Goal: Information Seeking & Learning: Find specific fact

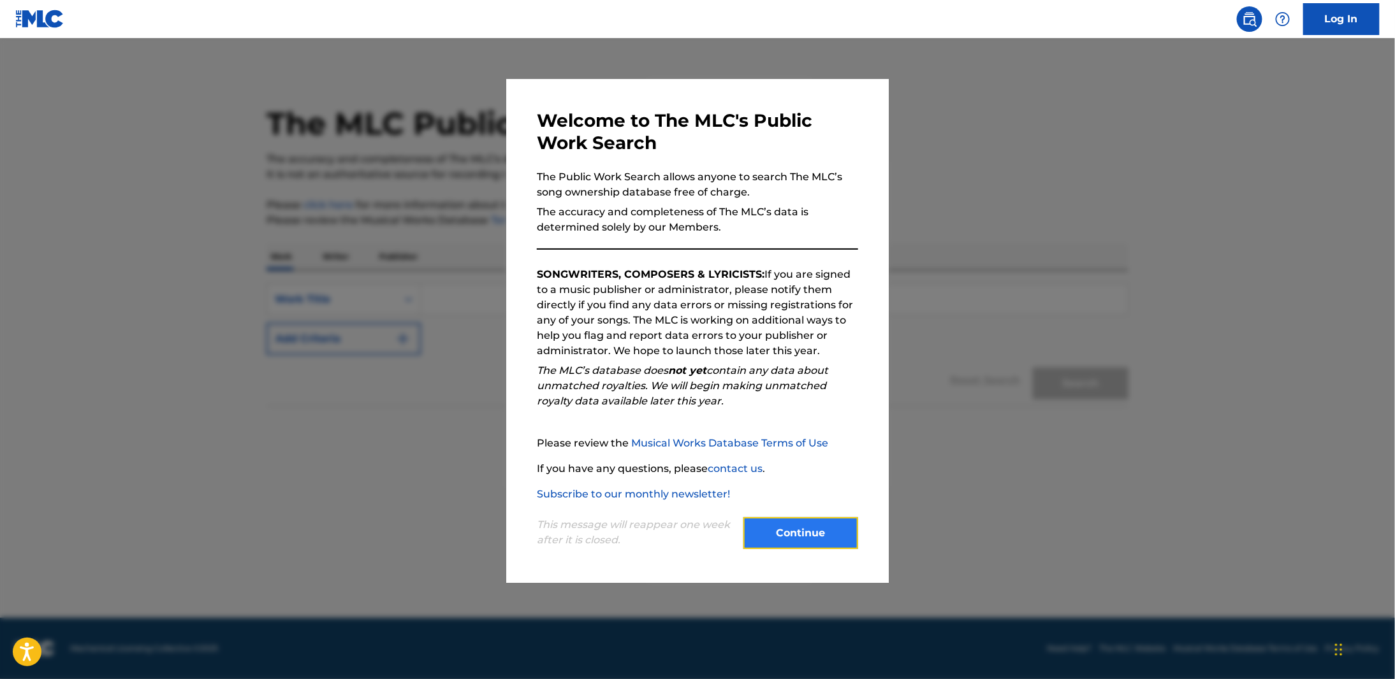
click at [840, 532] on button "Continue" at bounding box center [800, 534] width 115 height 32
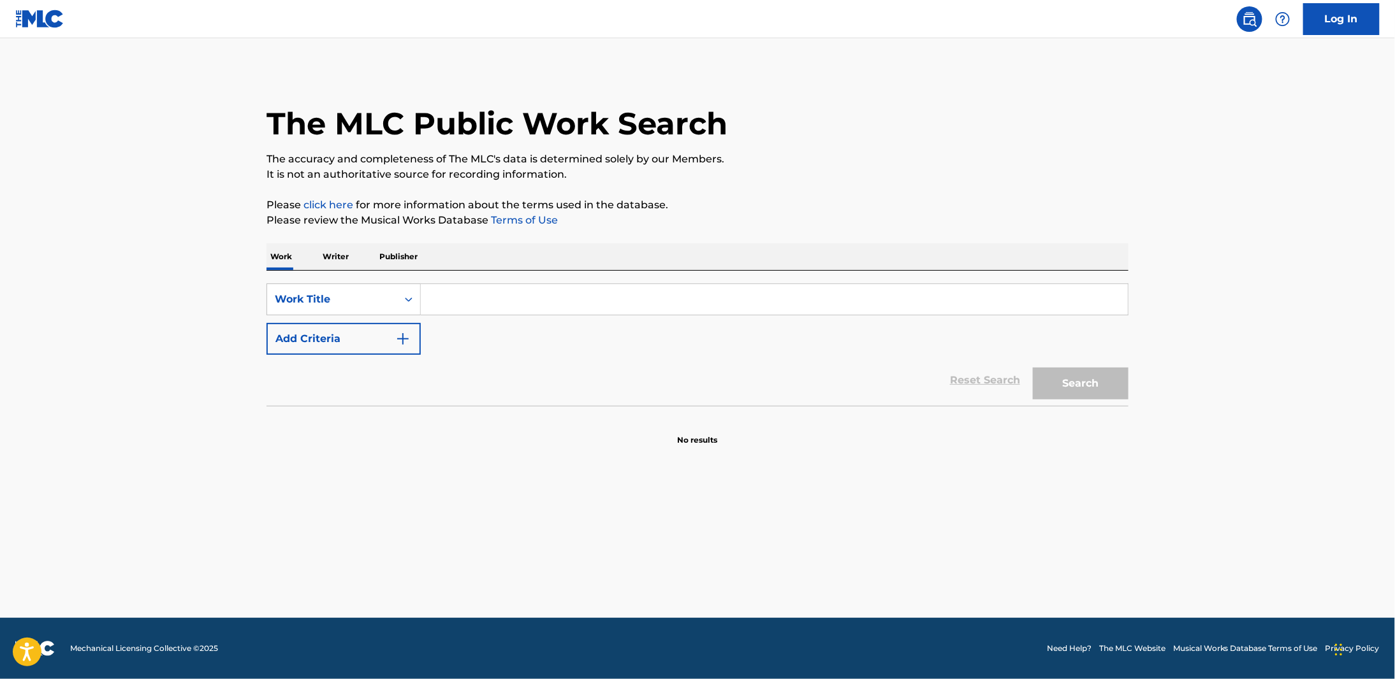
click at [449, 304] on input "Search Form" at bounding box center [774, 299] width 707 height 31
type input "big energy"
click at [411, 326] on button "Add Criteria" at bounding box center [343, 339] width 154 height 32
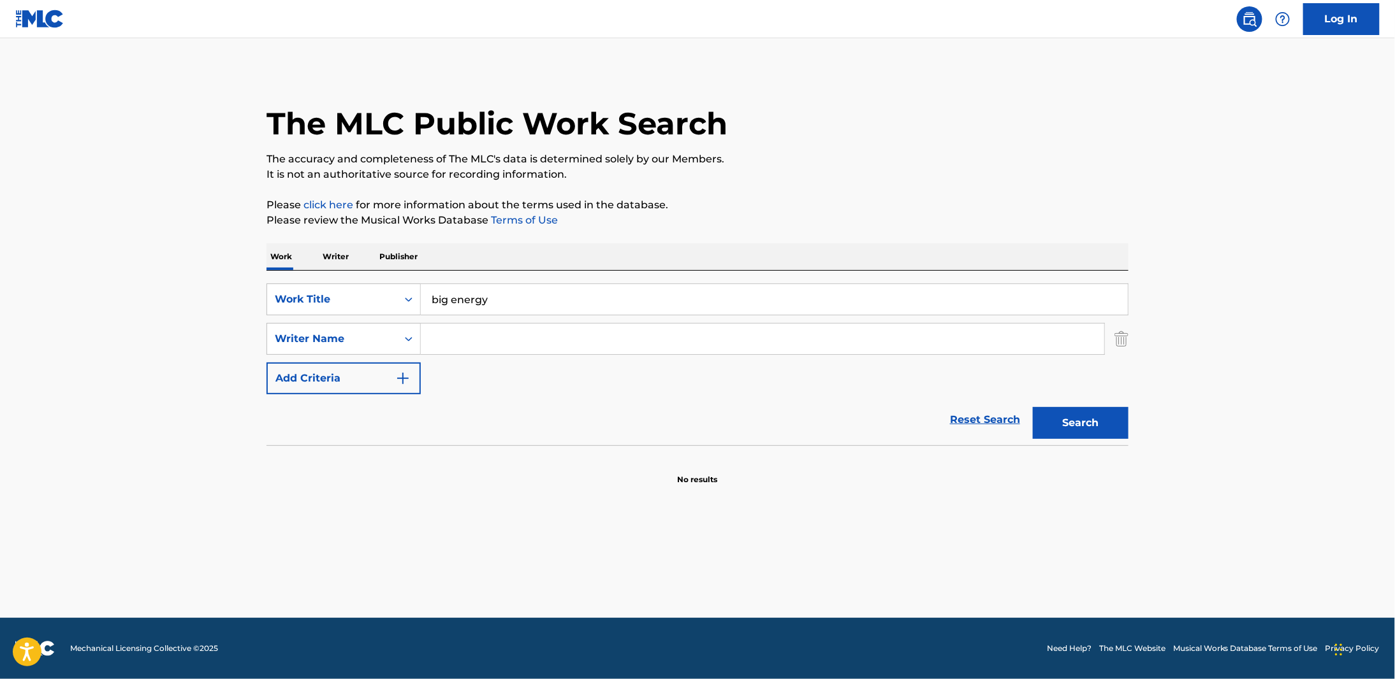
click at [454, 337] on input "Search Form" at bounding box center [762, 339] width 683 height 31
click at [1032, 407] on button "Search" at bounding box center [1080, 423] width 96 height 32
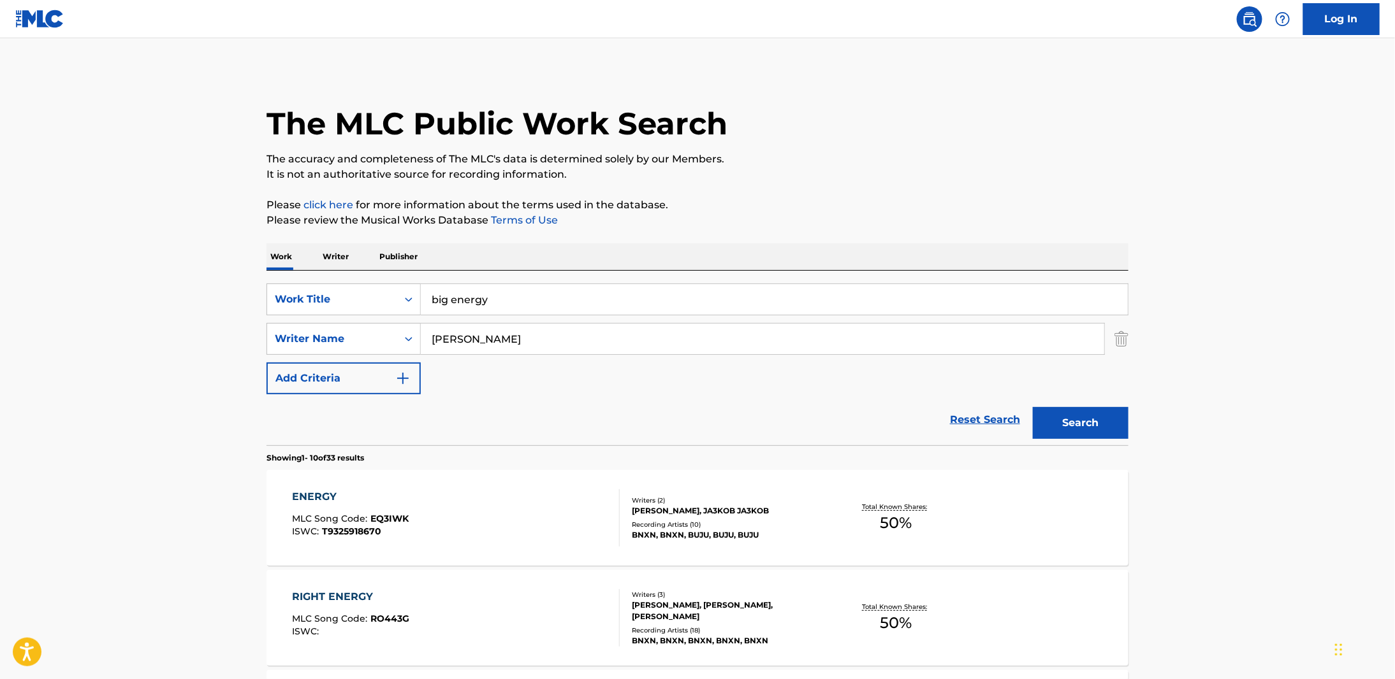
drag, startPoint x: 533, startPoint y: 347, endPoint x: 252, endPoint y: 339, distance: 280.5
type input "egwere"
click at [1106, 424] on button "Search" at bounding box center [1080, 423] width 96 height 32
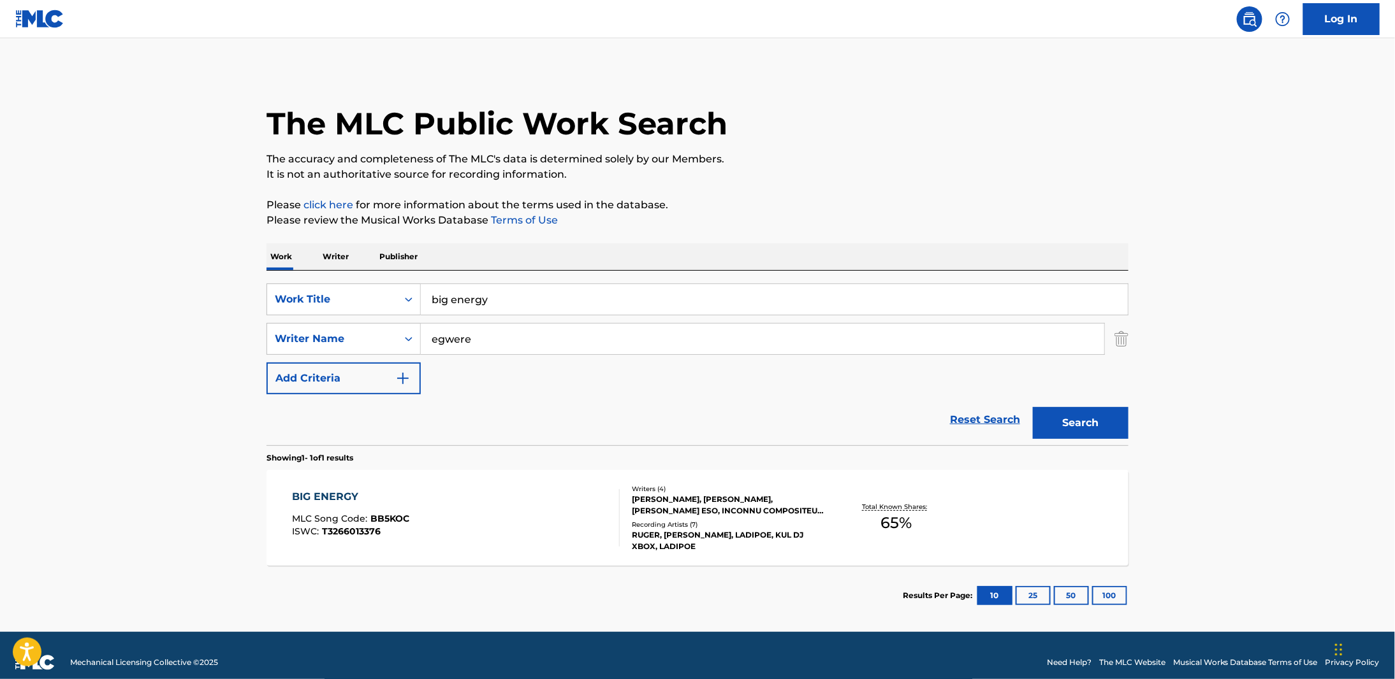
click at [735, 505] on div "[PERSON_NAME], [PERSON_NAME], [PERSON_NAME] ESO, INCONNU COMPOSITEUR AUTEUR" at bounding box center [728, 505] width 192 height 23
click at [501, 339] on input "egwere" at bounding box center [762, 339] width 683 height 31
click at [762, 516] on div "Writers ( 4 ) [PERSON_NAME], [PERSON_NAME], [PERSON_NAME] ESO, INCONNU COMPOSIT…" at bounding box center [721, 518] width 205 height 68
